Goal: Information Seeking & Learning: Understand process/instructions

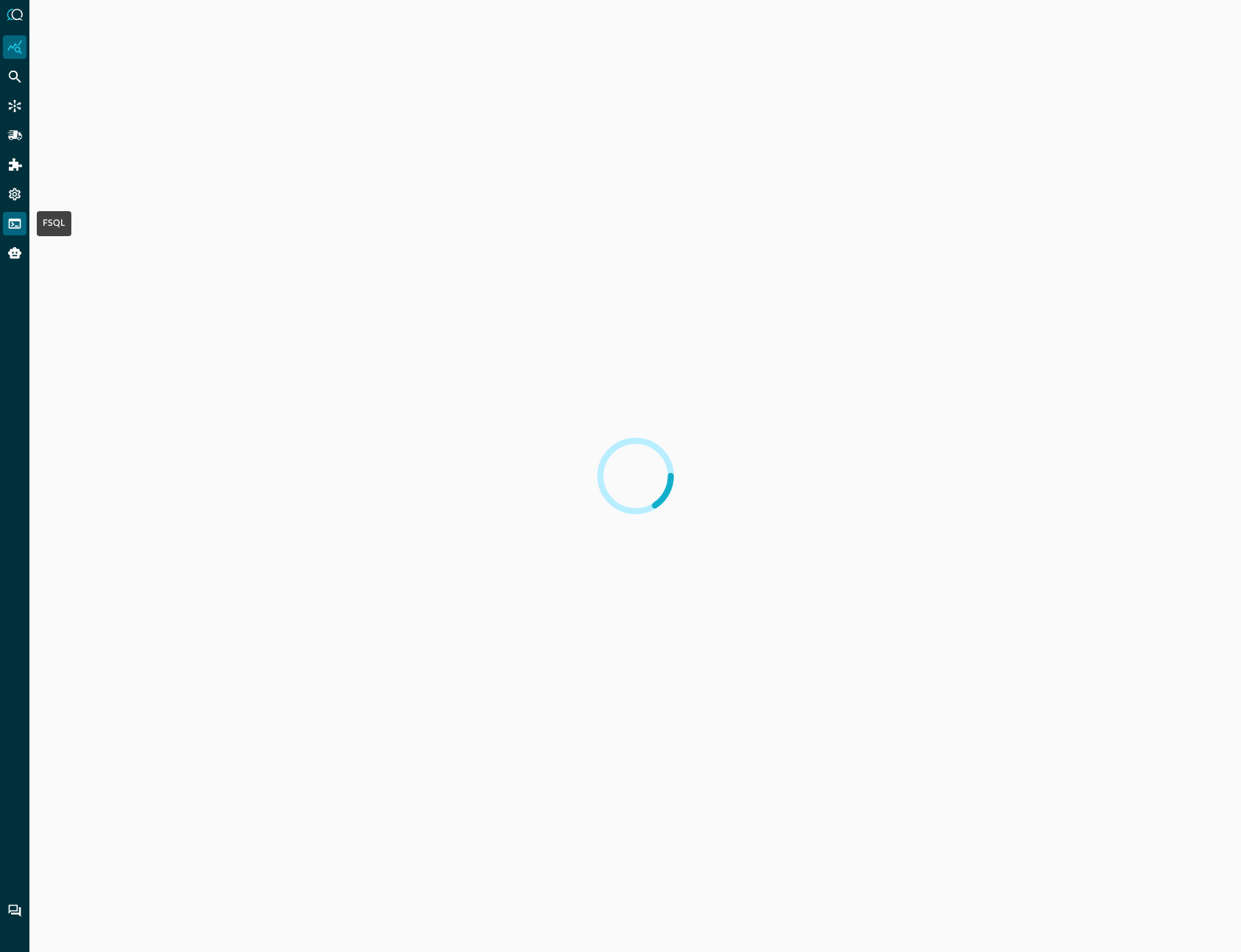
click at [16, 227] on icon "FSQL" at bounding box center [14, 223] width 13 height 10
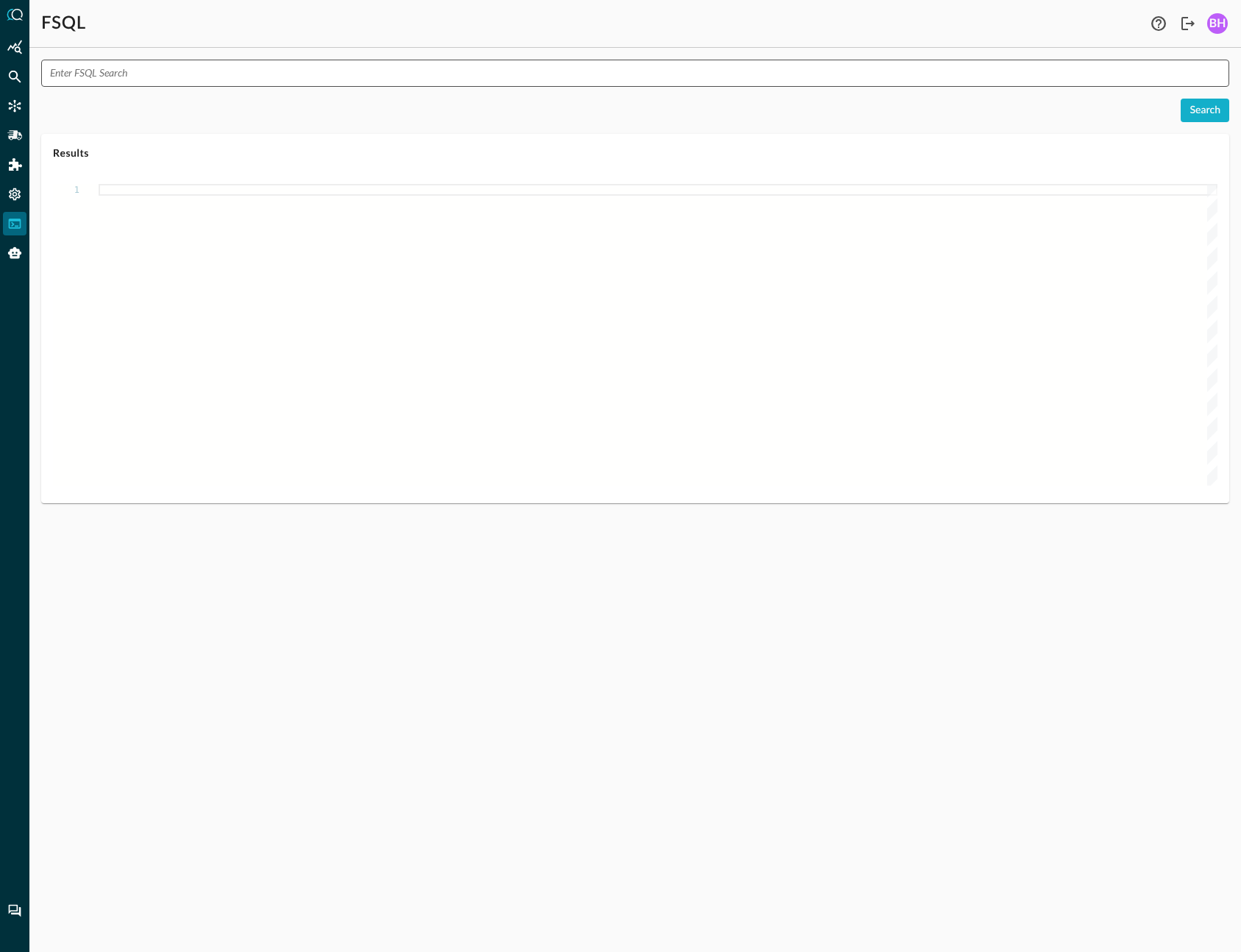
click at [170, 70] on input "text" at bounding box center [639, 73] width 1179 height 27
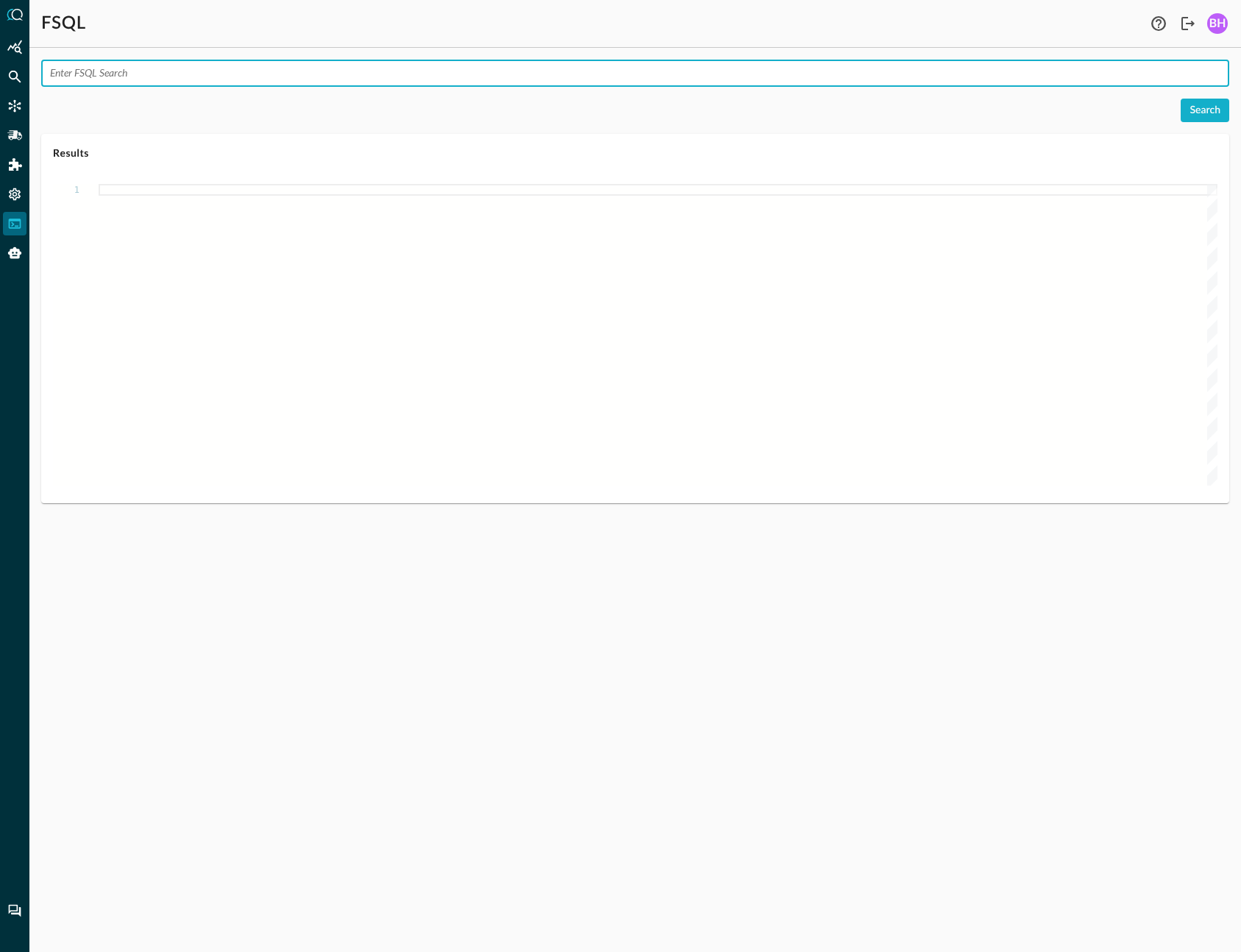
paste input "explain attributes network_activity.%ip"
click at [1216, 106] on button "Search" at bounding box center [1205, 110] width 48 height 23
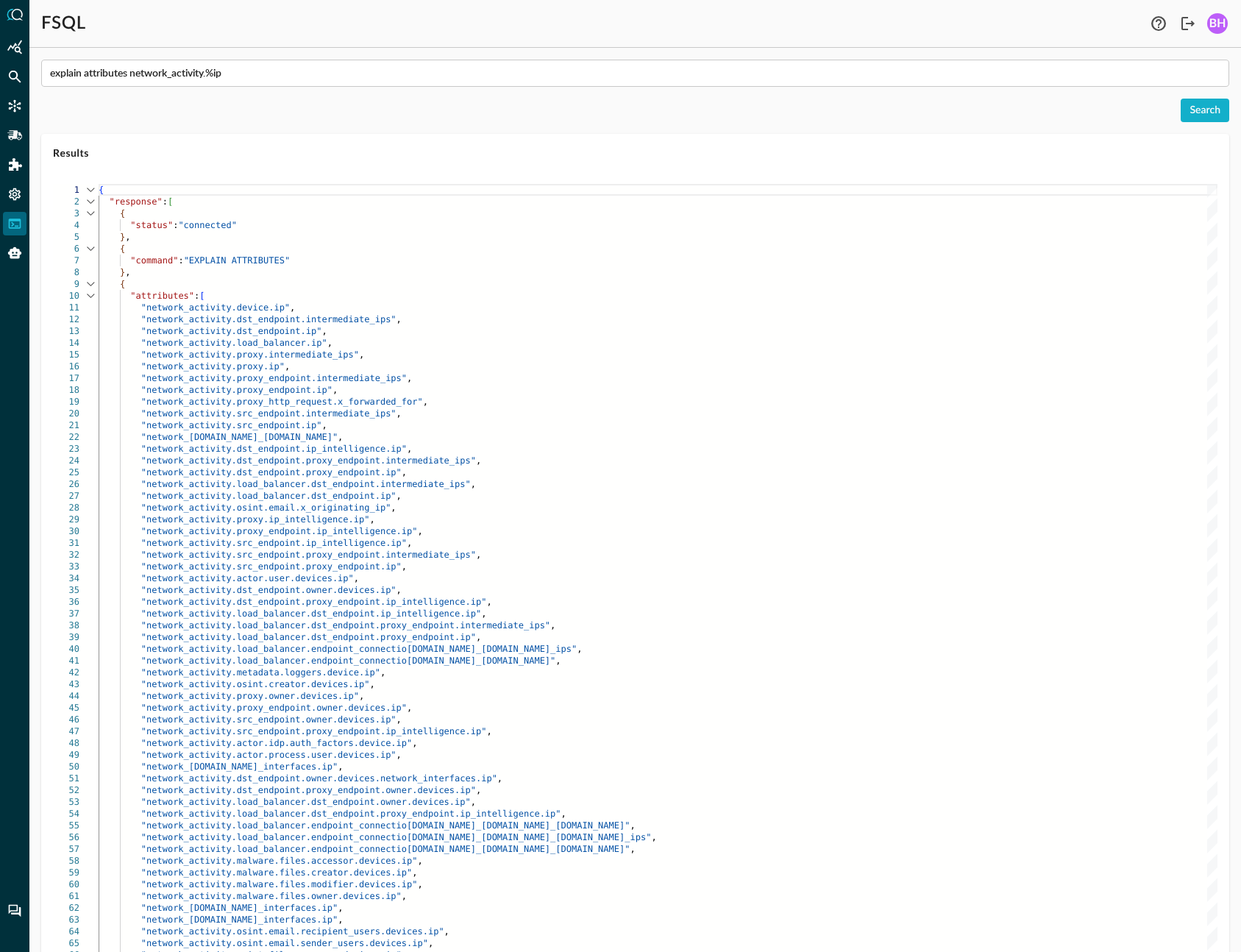
click at [729, 425] on div ""network_activity.src_endpoint.ip" ," at bounding box center [658, 425] width 1120 height 12
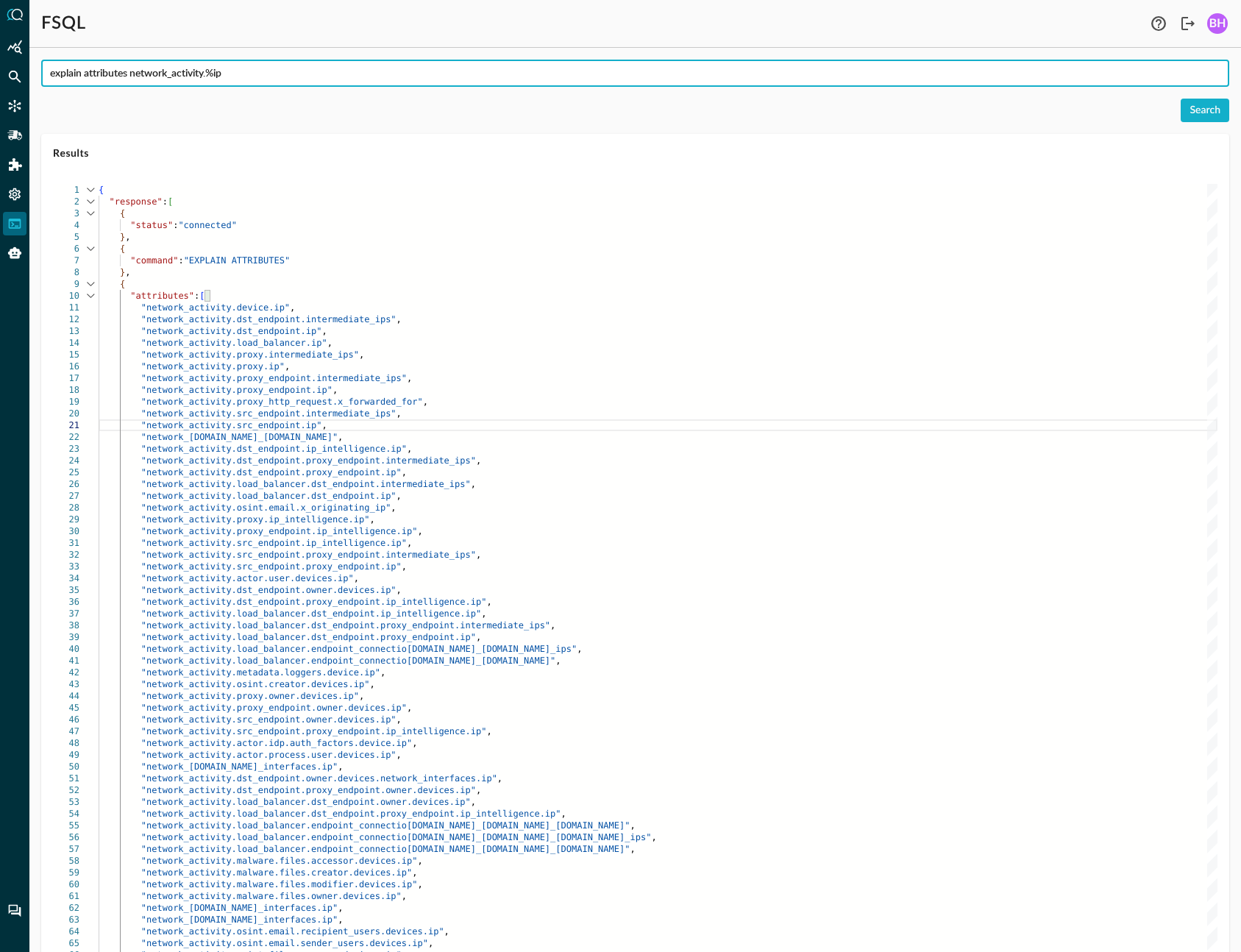
drag, startPoint x: 311, startPoint y: 76, endPoint x: -151, endPoint y: 24, distance: 464.9
click at [50, 60] on input "explain attributes network_activity.%ip" at bounding box center [639, 73] width 1179 height 27
paste input "EXPLAIN SCHEMA network_activity.prox"
click at [1212, 112] on button "Search" at bounding box center [1205, 110] width 48 height 23
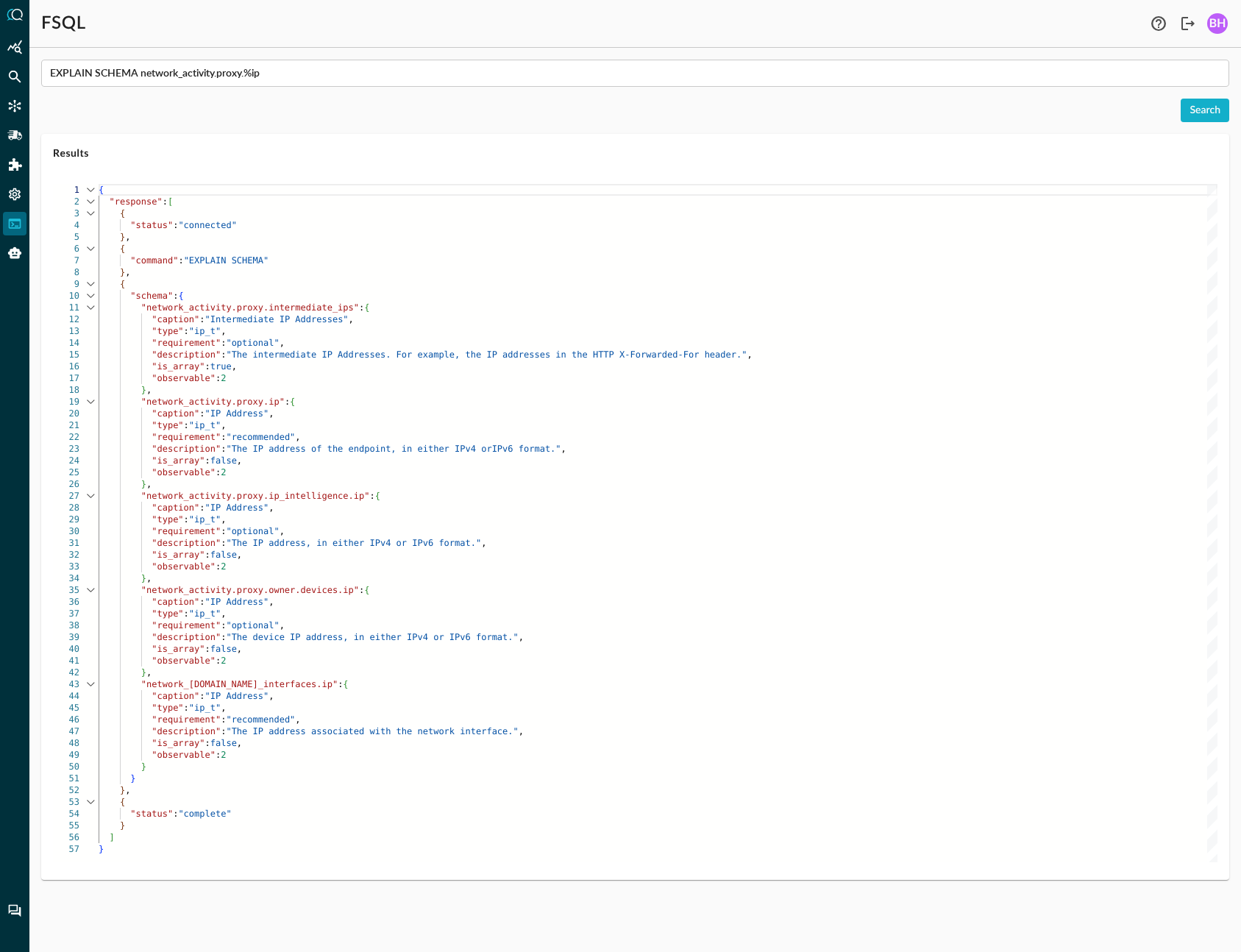
click at [783, 586] on div ""network_activity.proxy.owner.devices.ip" : {" at bounding box center [658, 590] width 1120 height 12
drag, startPoint x: 306, startPoint y: 107, endPoint x: 214, endPoint y: 108, distance: 92.0
click at [262, 64] on input "EXPLAIN SCHEMA network_activity.proxy.%ip" at bounding box center [639, 73] width 1179 height 27
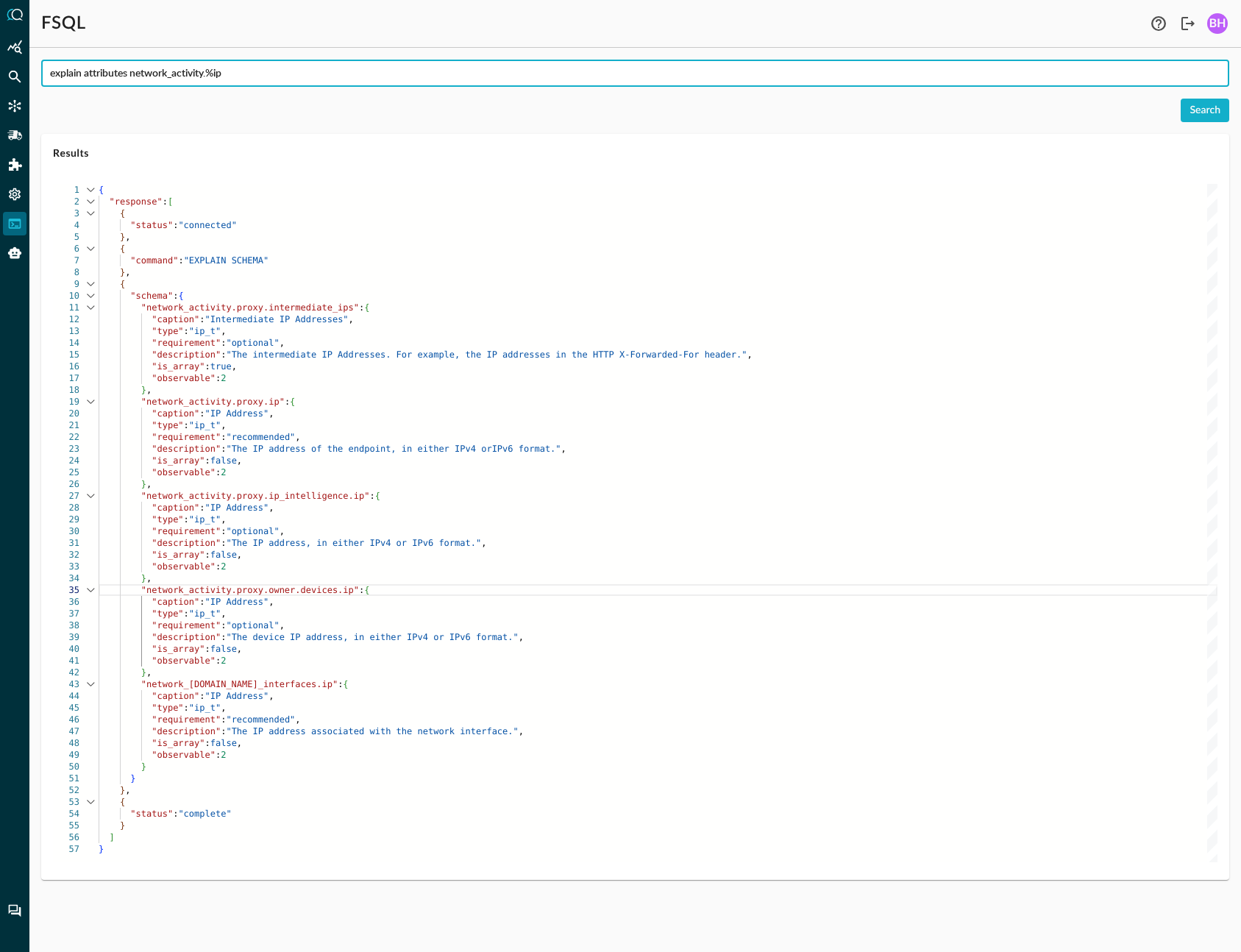
type input "explain attributes network_activity.%ip"
click at [399, 101] on div "Search" at bounding box center [635, 110] width 1188 height 23
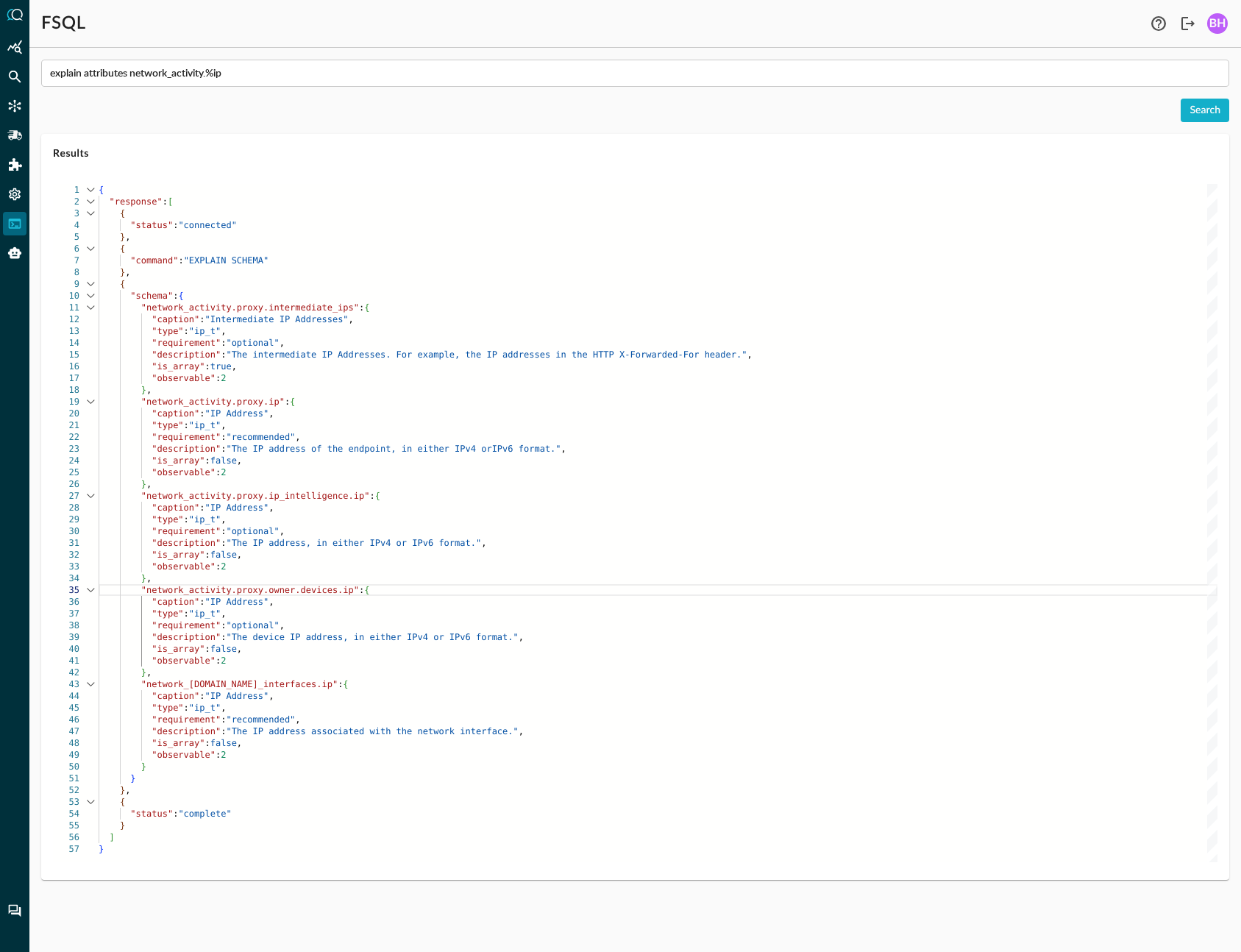
click at [1209, 109] on button "Search" at bounding box center [1205, 110] width 48 height 23
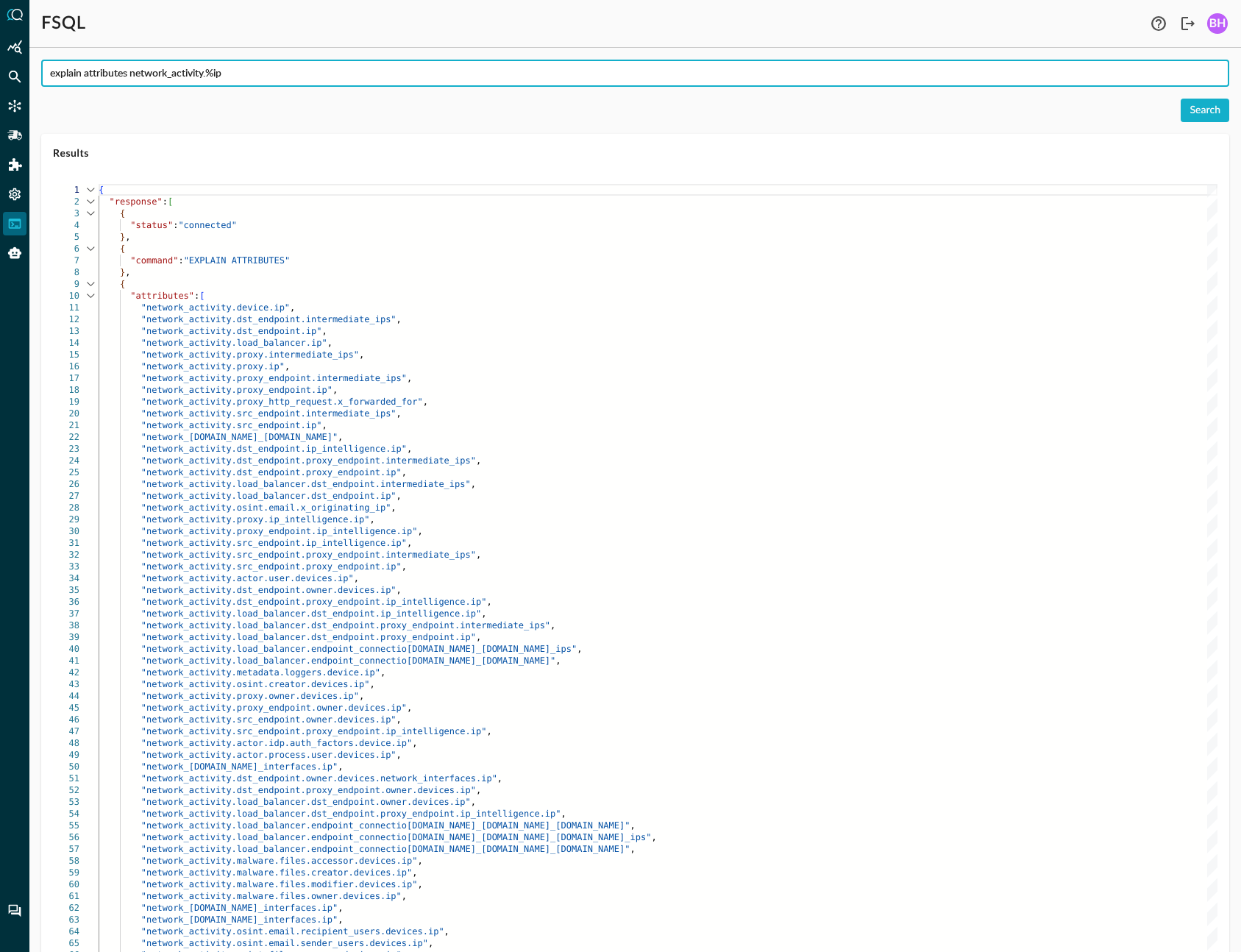
drag, startPoint x: 264, startPoint y: 67, endPoint x: -105, endPoint y: 53, distance: 369.3
click at [50, 60] on input "explain attributes network_activity.%ip" at bounding box center [639, 73] width 1179 height 27
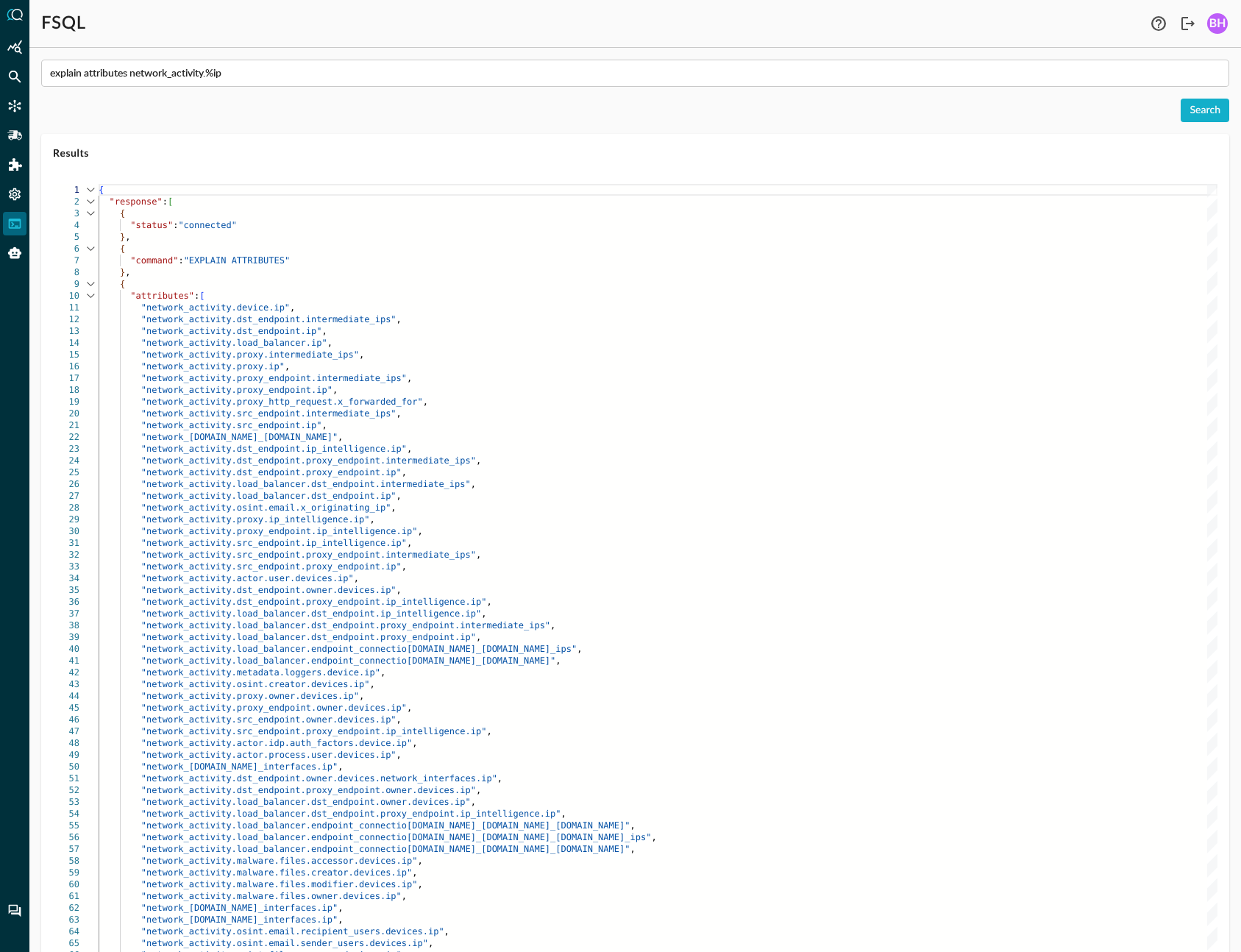
click at [618, 651] on div ""network_activity.load_balancer.endpoint_connectio ns.network_endpoint.intermed…" at bounding box center [658, 649] width 1120 height 12
